Goal: Task Accomplishment & Management: Manage account settings

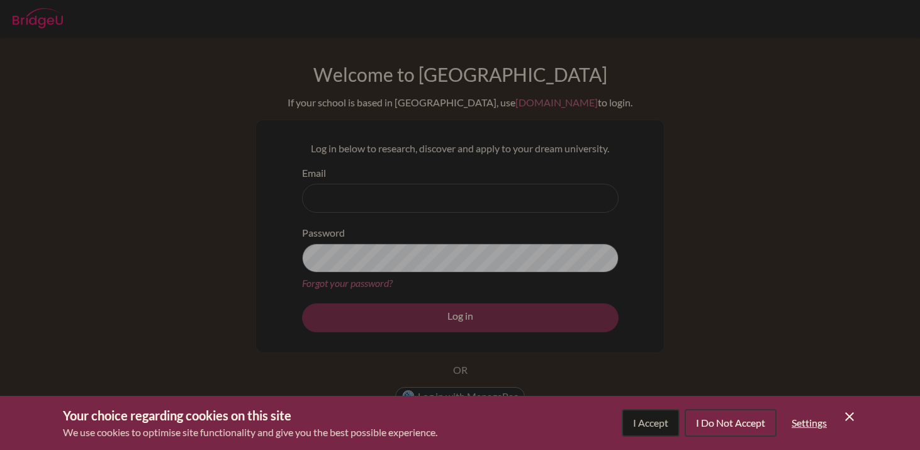
click at [654, 426] on span "I Accept" at bounding box center [650, 423] width 35 height 12
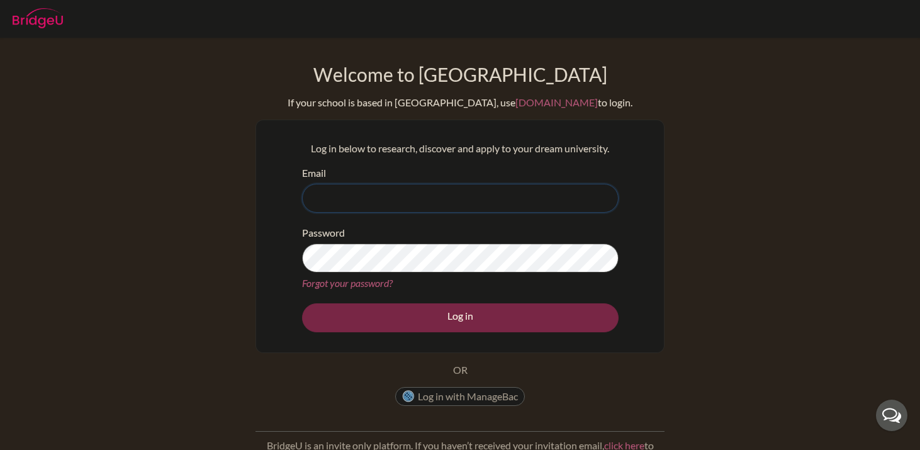
click at [374, 194] on input "Email" at bounding box center [460, 198] width 316 height 29
paste input "[EMAIL_ADDRESS][DOMAIN_NAME]"
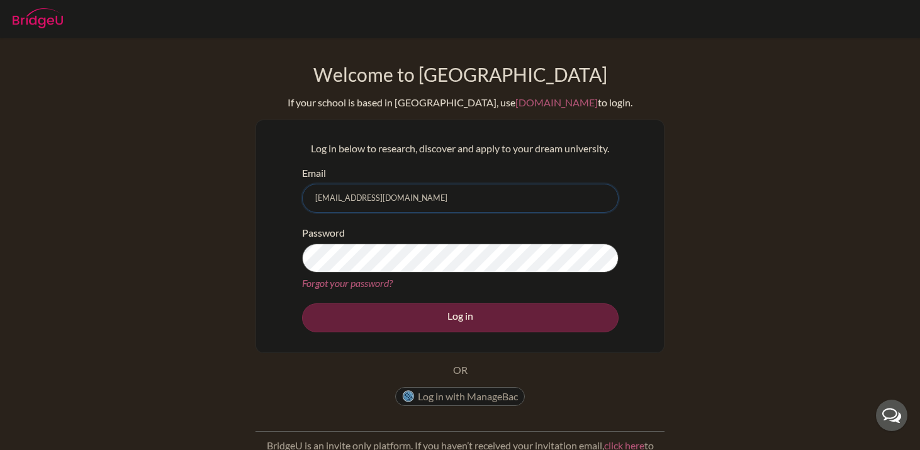
type input "[EMAIL_ADDRESS][DOMAIN_NAME]"
click at [409, 310] on button "Log in" at bounding box center [460, 317] width 316 height 29
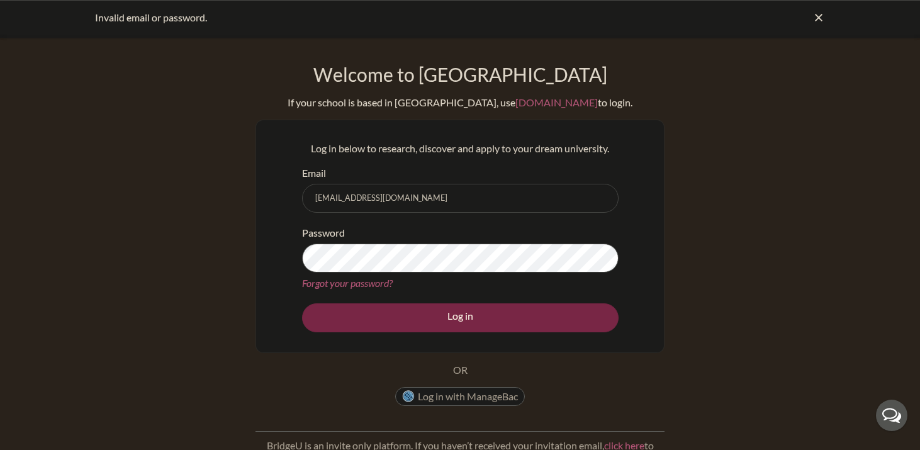
click at [337, 283] on link "Forgot your password?" at bounding box center [347, 283] width 91 height 12
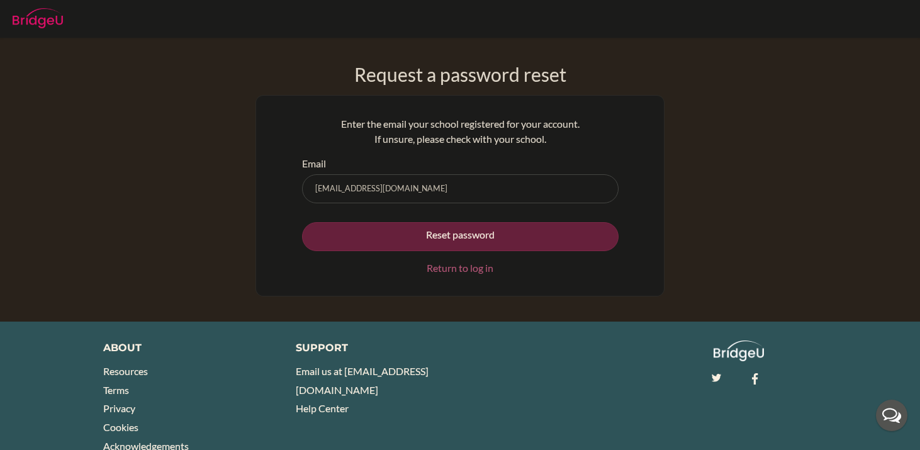
type input "[EMAIL_ADDRESS][DOMAIN_NAME]"
click at [400, 232] on button "Reset password" at bounding box center [460, 236] width 316 height 29
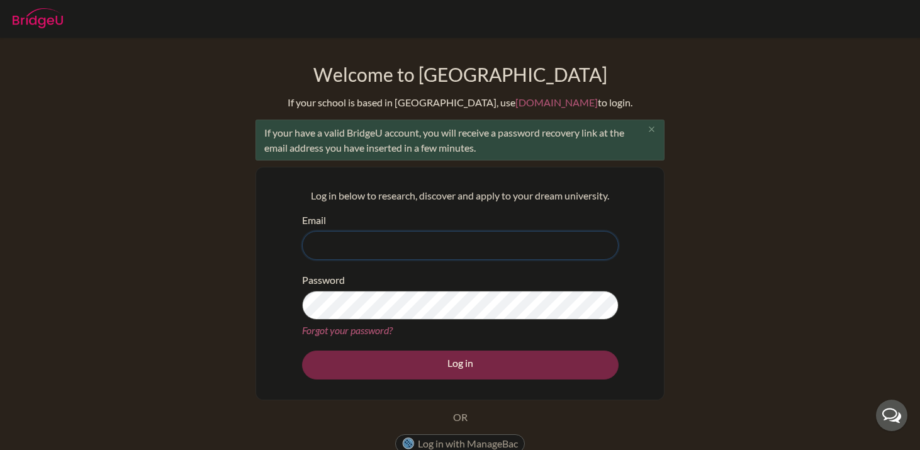
paste input "[EMAIL_ADDRESS][DOMAIN_NAME]"
type input "[EMAIL_ADDRESS][DOMAIN_NAME]"
click at [371, 329] on link "Forgot your password?" at bounding box center [347, 330] width 91 height 12
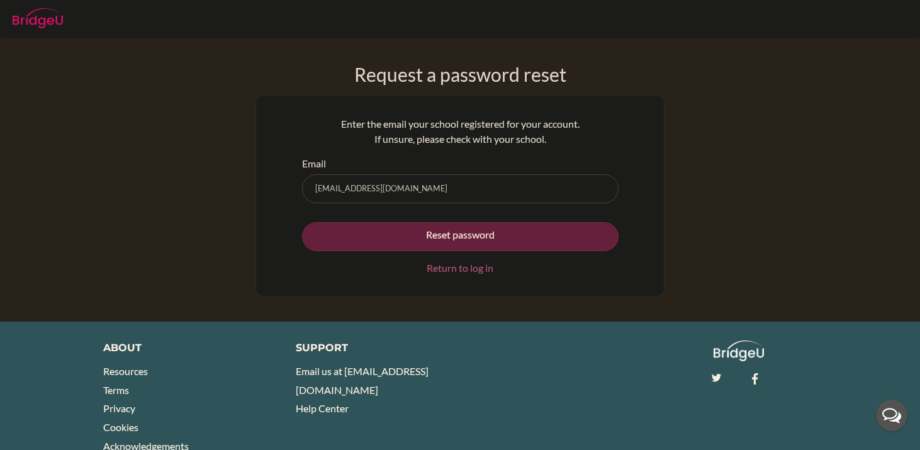
type input "[EMAIL_ADDRESS][DOMAIN_NAME]"
click at [454, 234] on button "Reset password" at bounding box center [460, 236] width 316 height 29
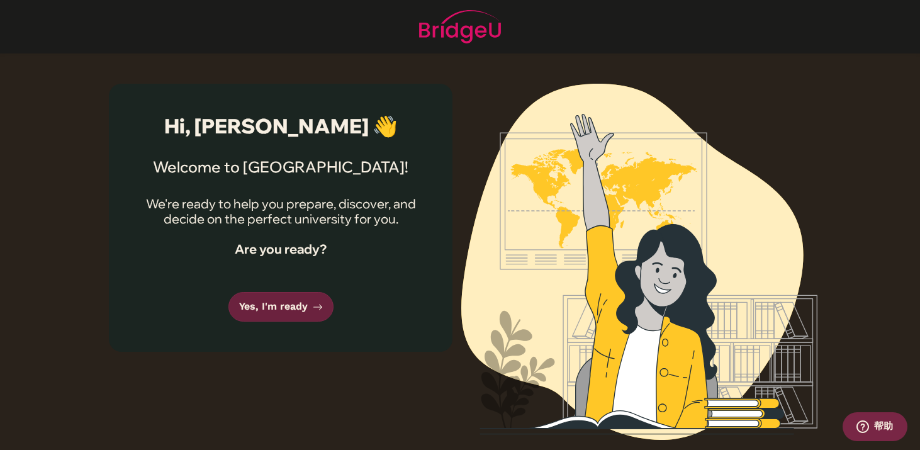
click at [304, 307] on link "Yes, I'm ready" at bounding box center [280, 307] width 105 height 30
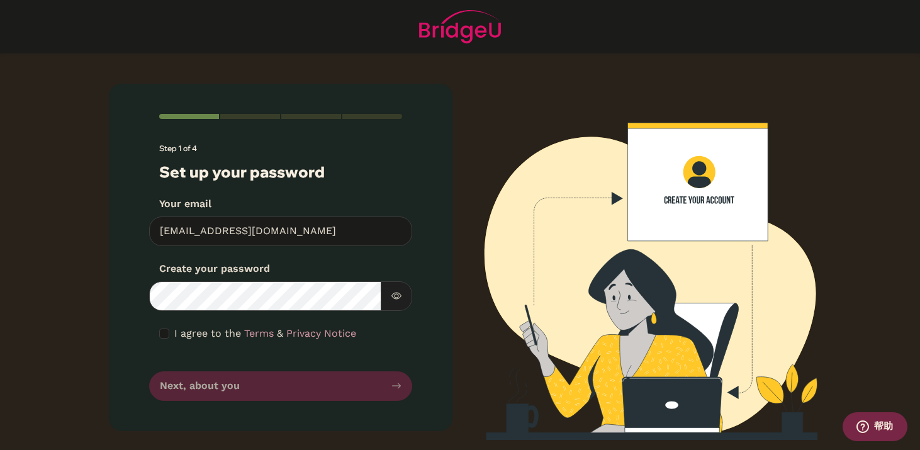
click at [169, 334] on div "I agree to the Terms & Privacy Notice" at bounding box center [280, 333] width 243 height 15
click at [165, 334] on input "checkbox" at bounding box center [164, 333] width 10 height 10
checkbox input "true"
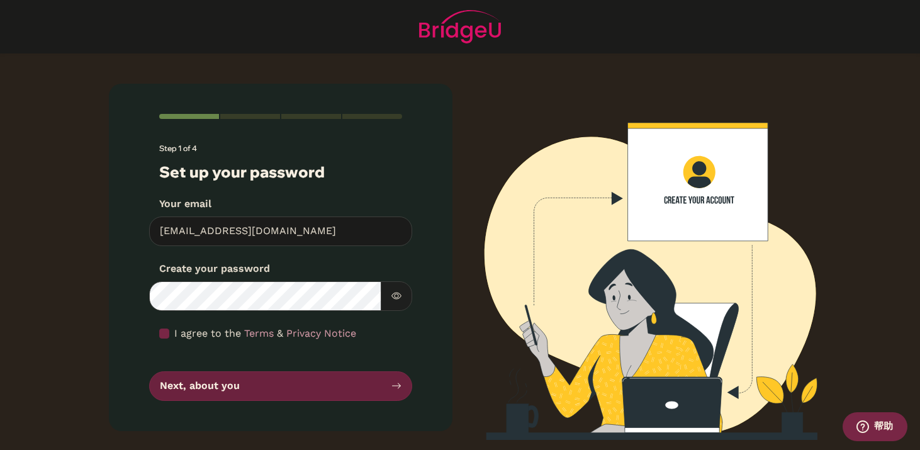
click at [187, 384] on button "Next, about you" at bounding box center [280, 386] width 263 height 30
